Goal: Task Accomplishment & Management: Manage account settings

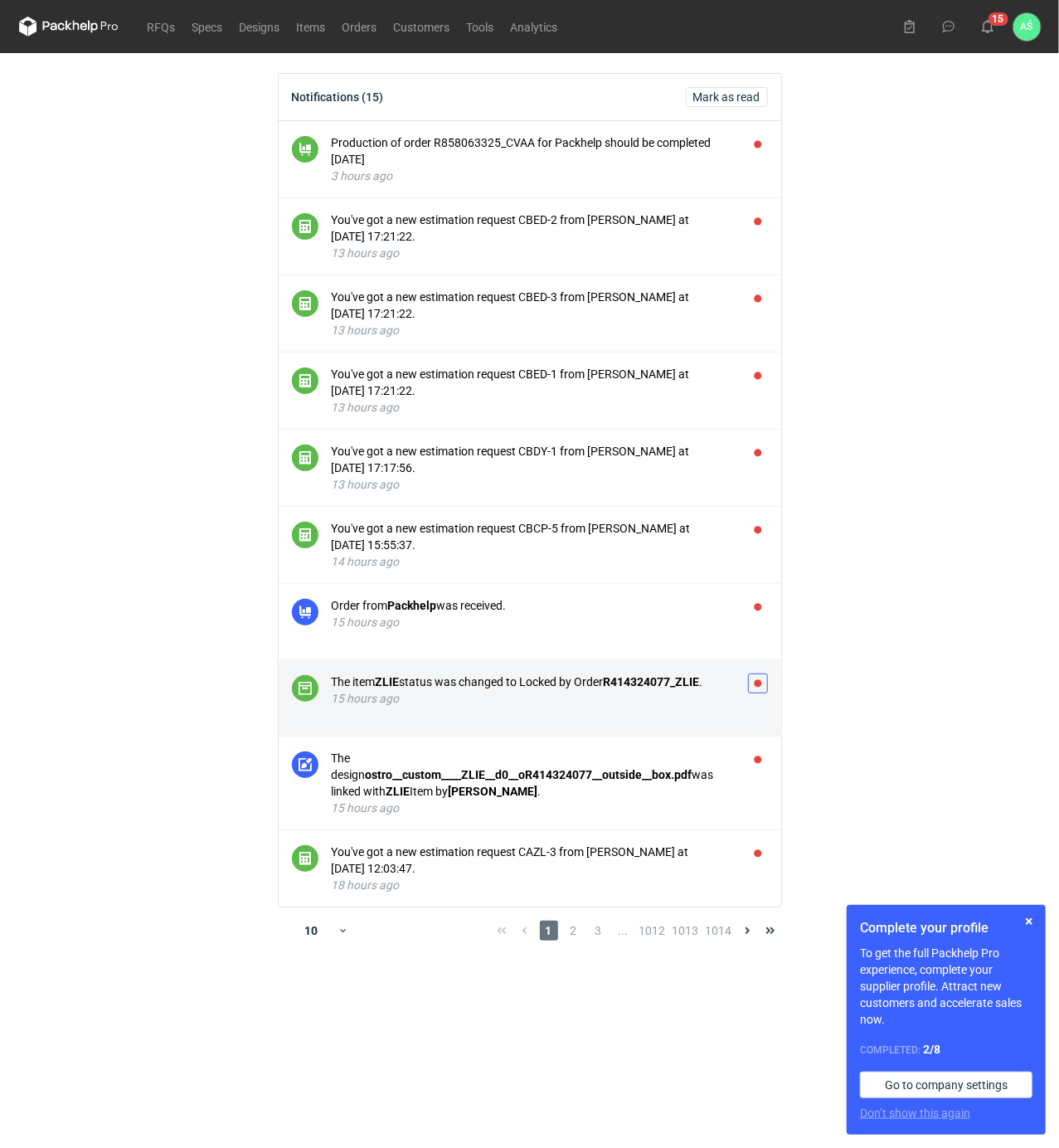
click at [754, 692] on button "button" at bounding box center [757, 683] width 20 height 20
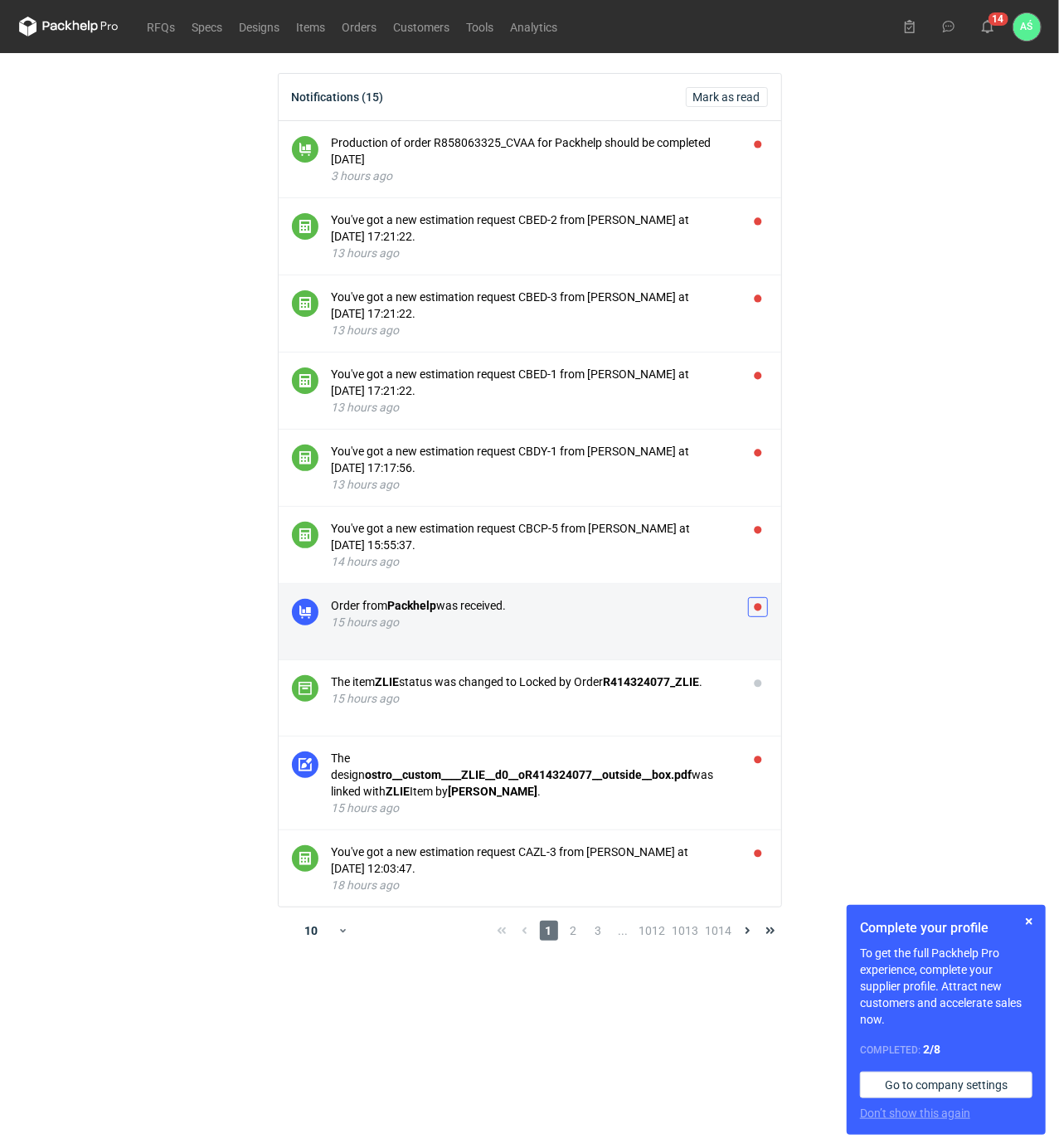
click at [763, 608] on button "button" at bounding box center [757, 606] width 20 height 20
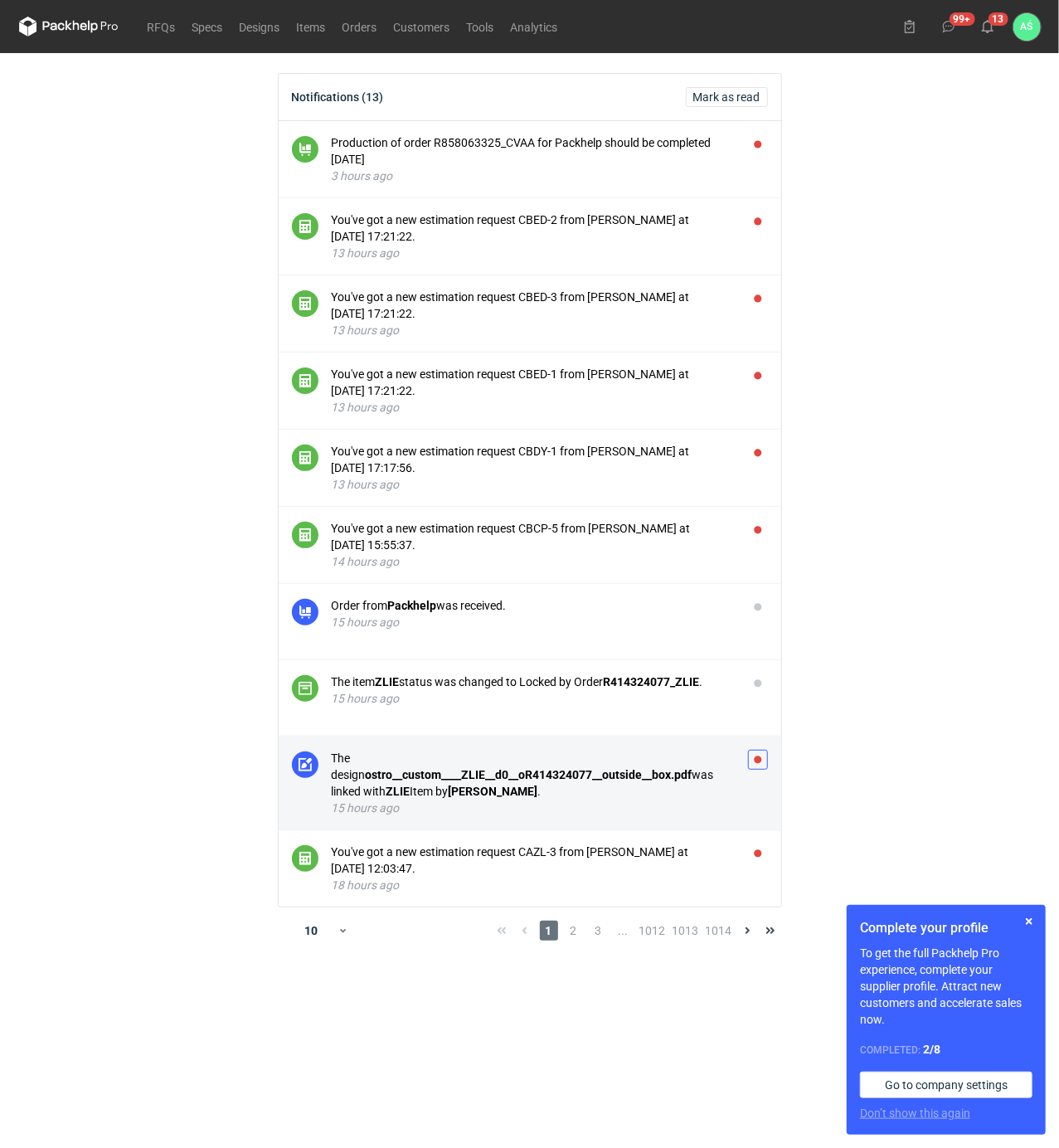
click at [756, 755] on button "button" at bounding box center [757, 759] width 20 height 20
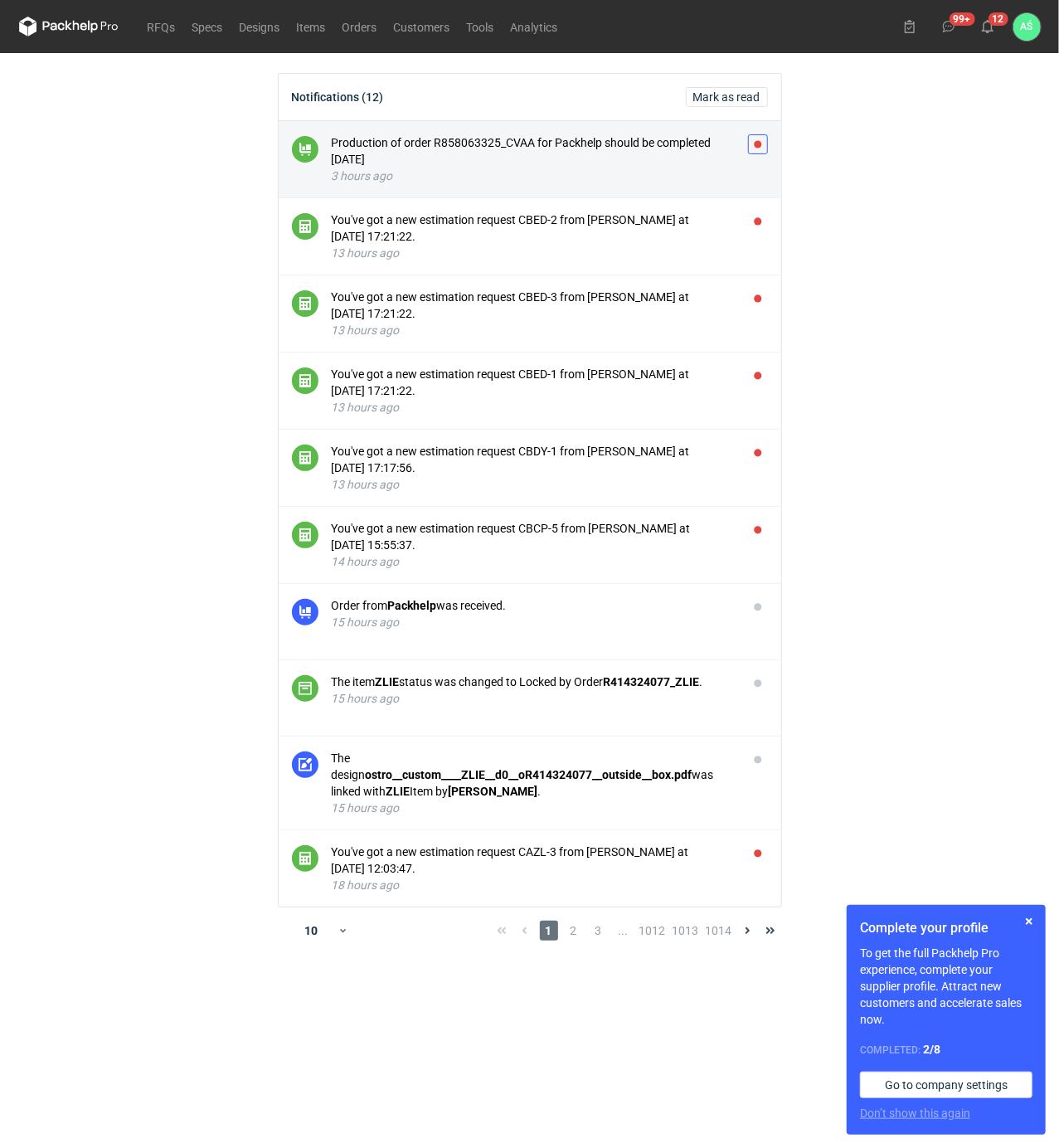
click at [761, 143] on button "button" at bounding box center [757, 144] width 20 height 20
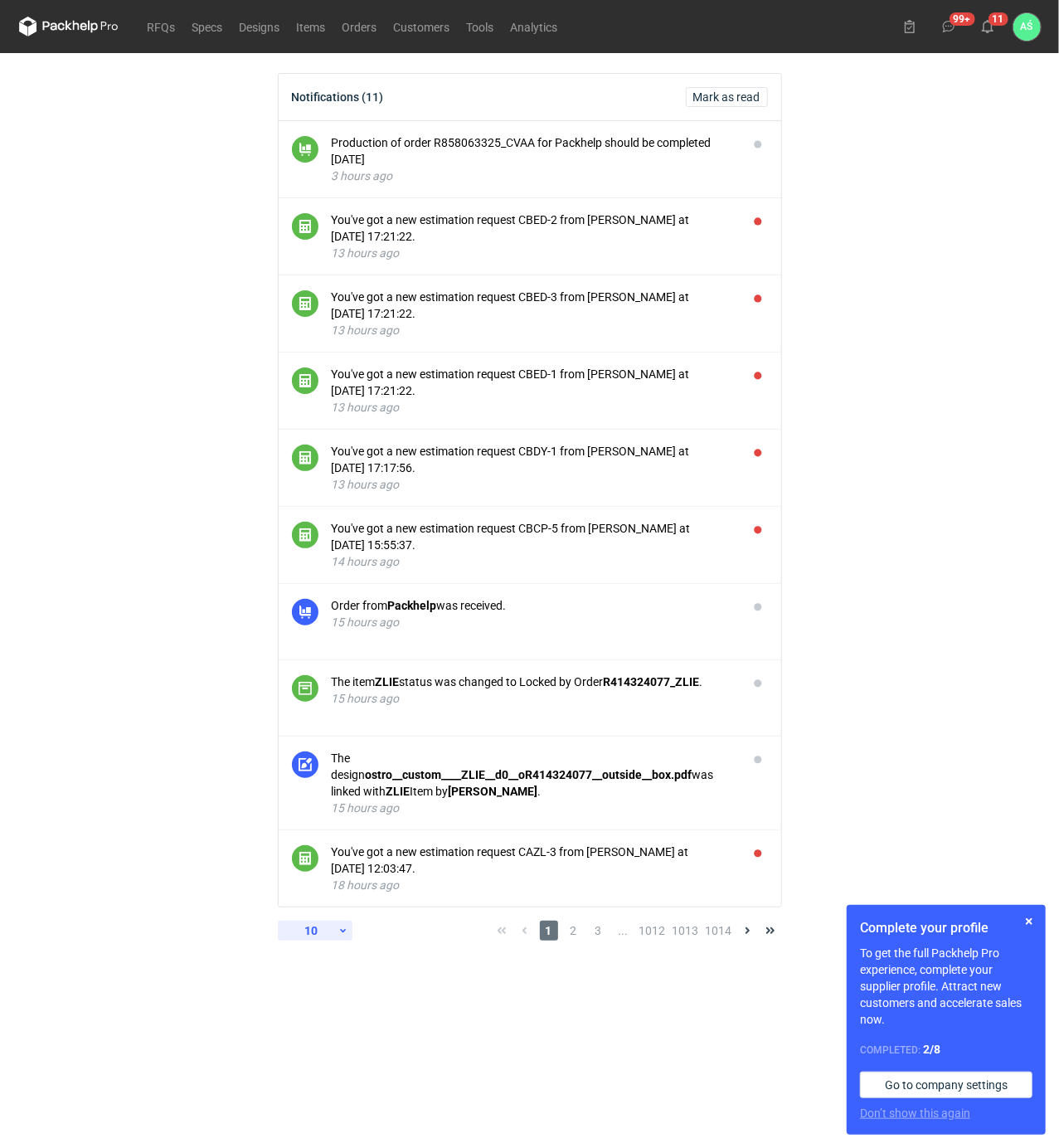
click at [341, 924] on icon at bounding box center [343, 930] width 11 height 13
click at [326, 1025] on div "30" at bounding box center [315, 1021] width 54 height 23
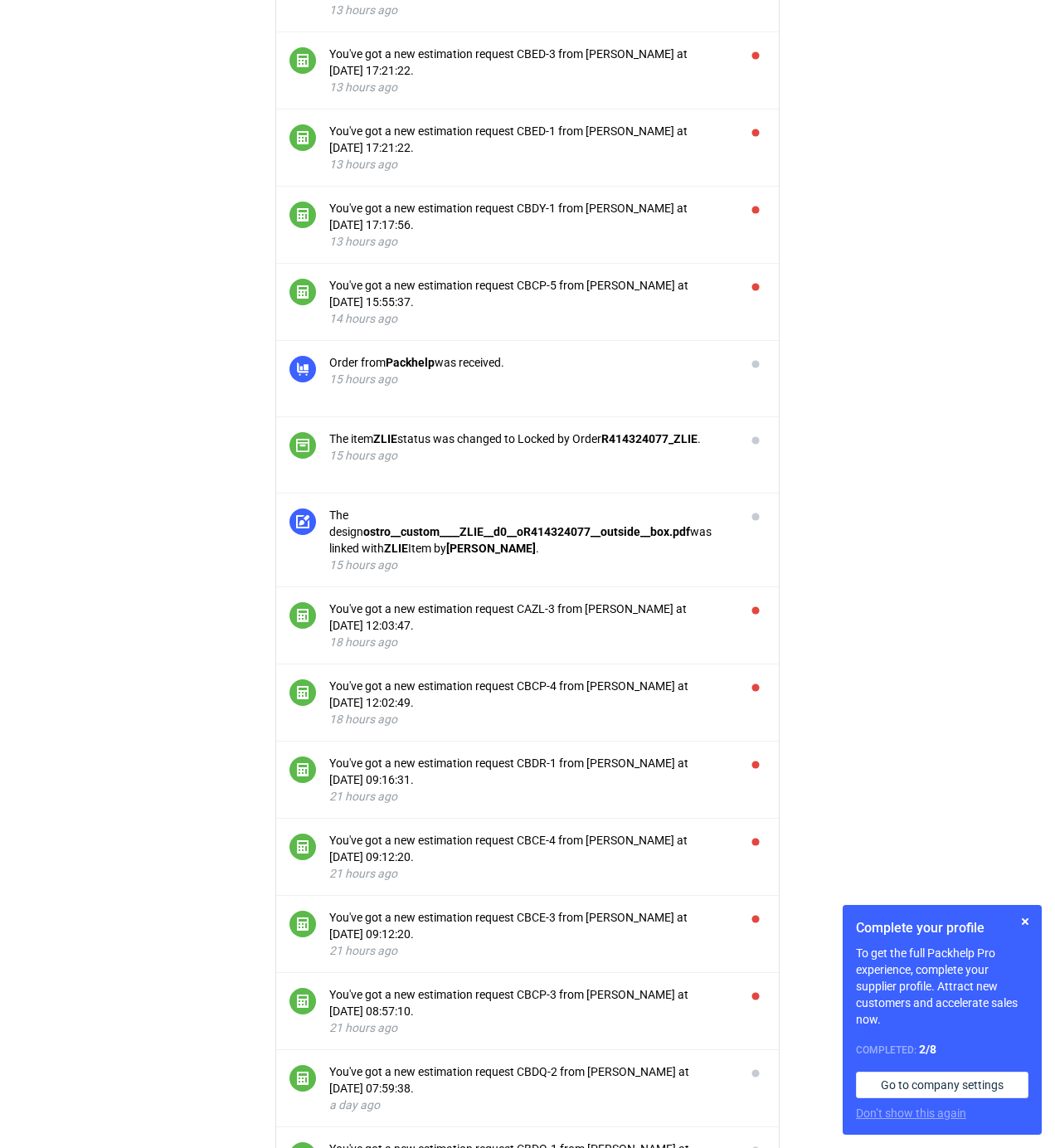
scroll to position [552, 0]
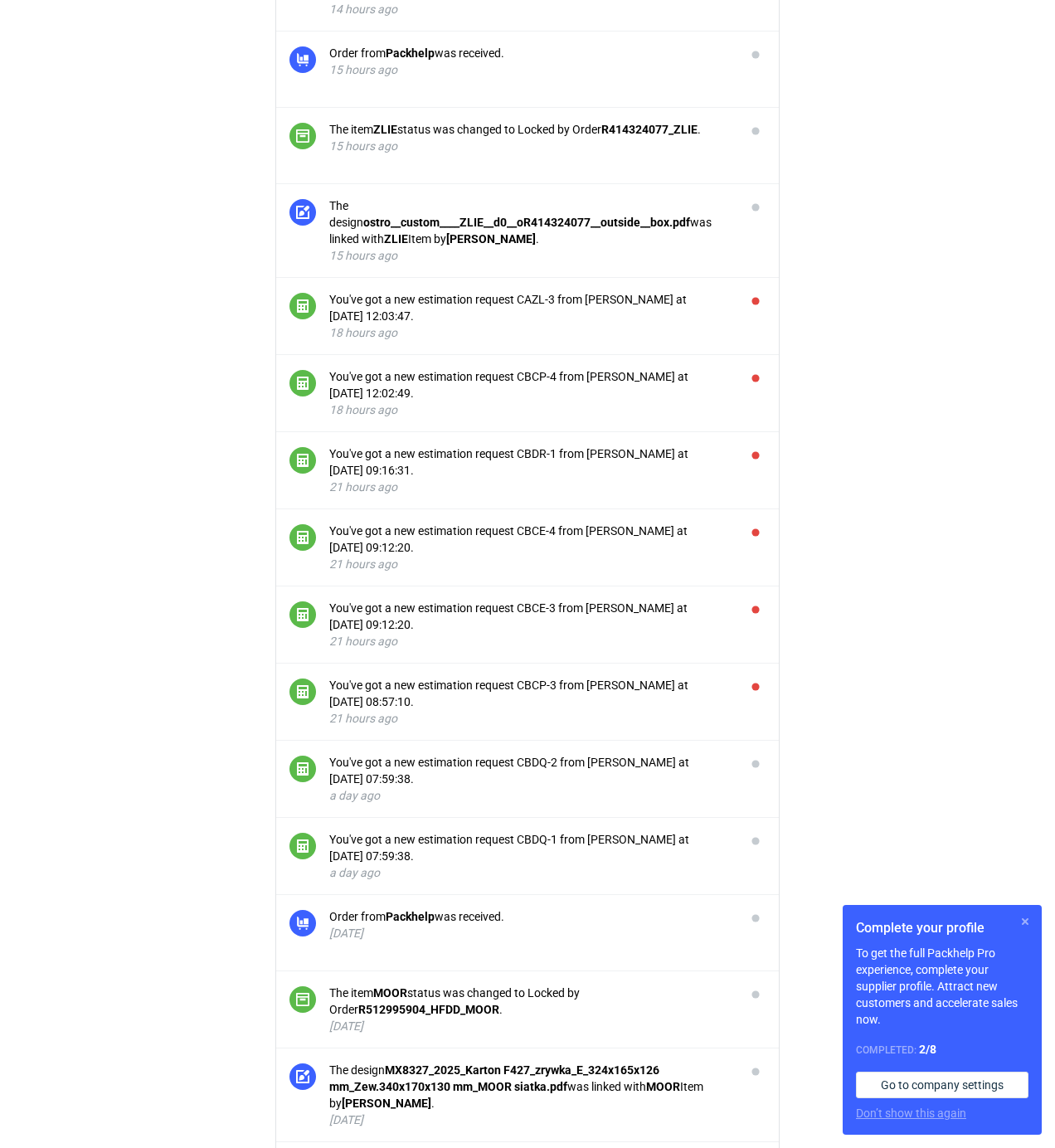
click at [1023, 915] on button "button" at bounding box center [1025, 921] width 20 height 20
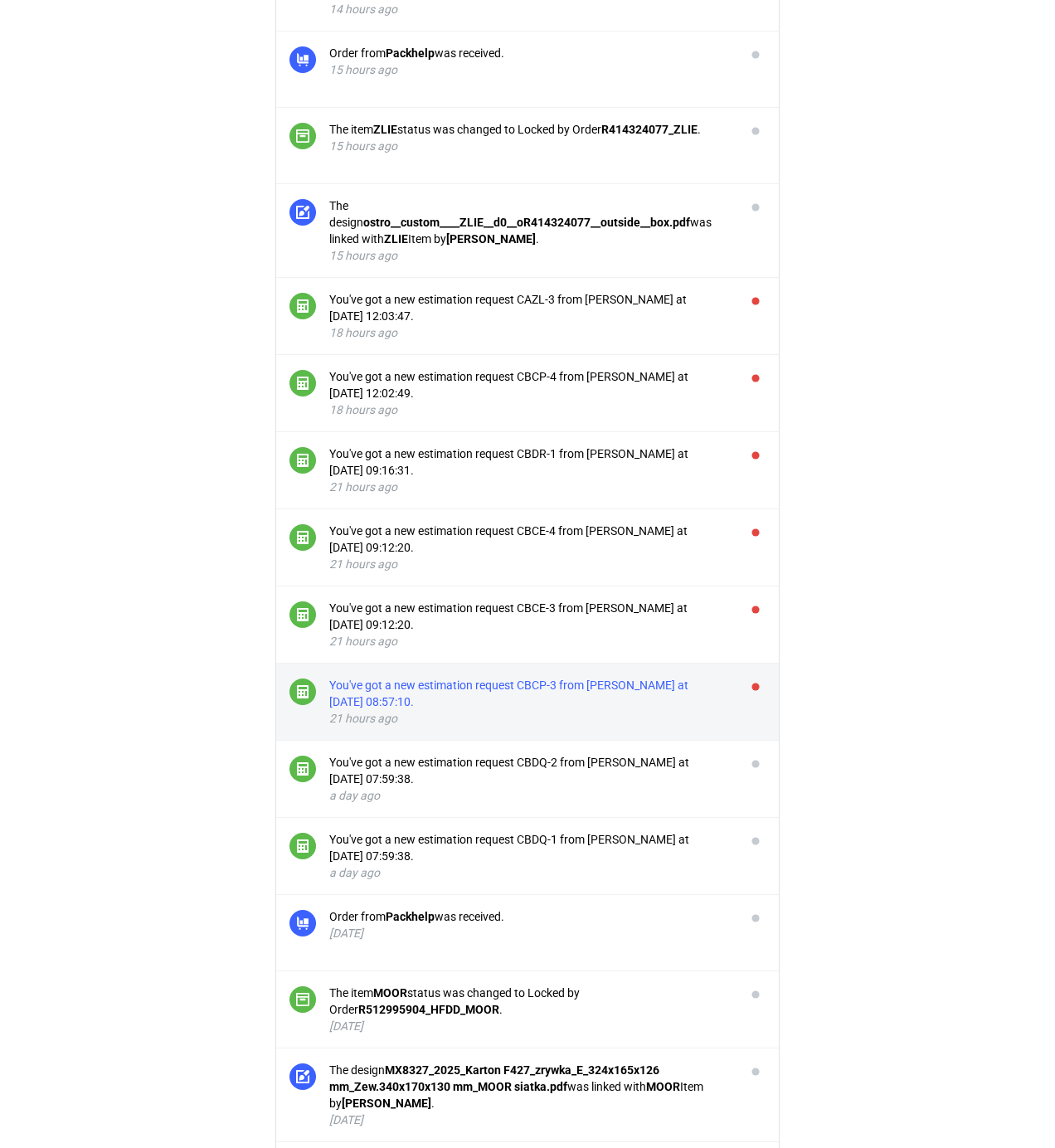
click at [612, 677] on div "You've got a new estimation request CBCP-3 from [PERSON_NAME] at [DATE] 08:57:1…" at bounding box center [530, 693] width 403 height 33
